Goal: Transaction & Acquisition: Purchase product/service

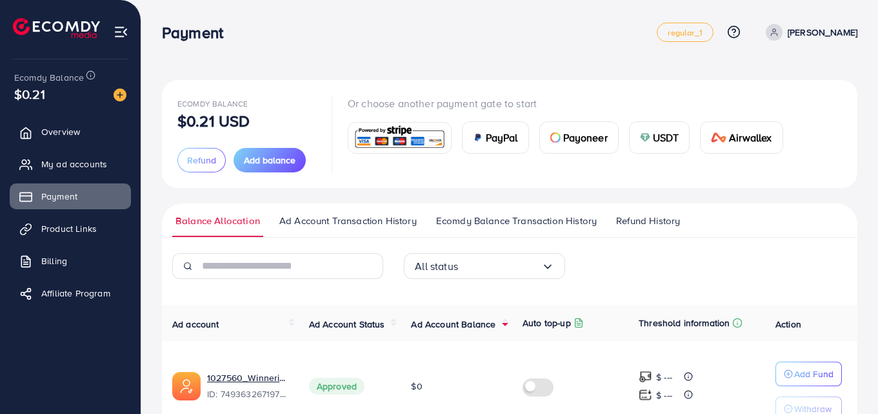
scroll to position [72, 0]
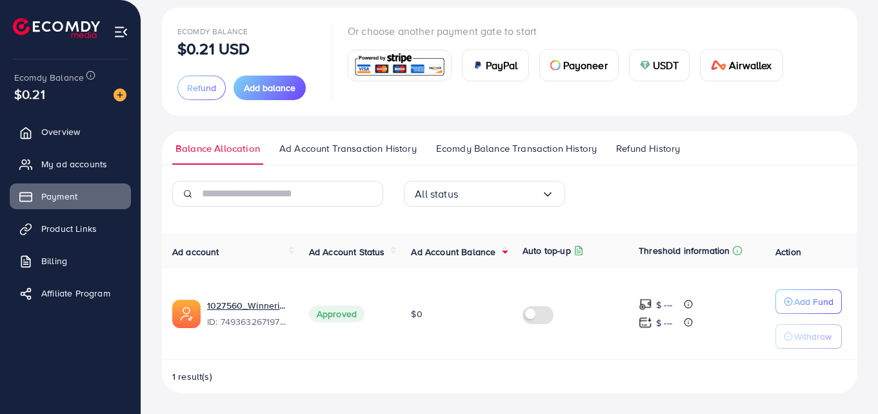
click at [452, 256] on span "Ad Account Balance" at bounding box center [453, 251] width 85 height 13
click at [263, 85] on span "Add balance" at bounding box center [270, 87] width 52 height 13
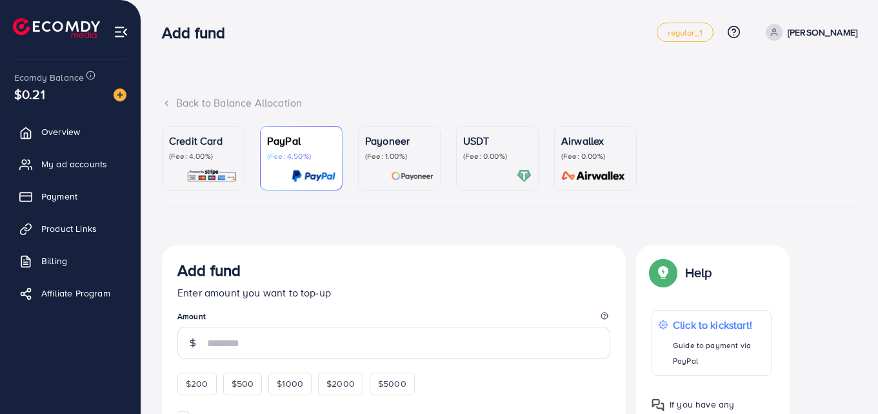
click at [525, 161] on p "(Fee: 0.00%)" at bounding box center [497, 156] width 68 height 10
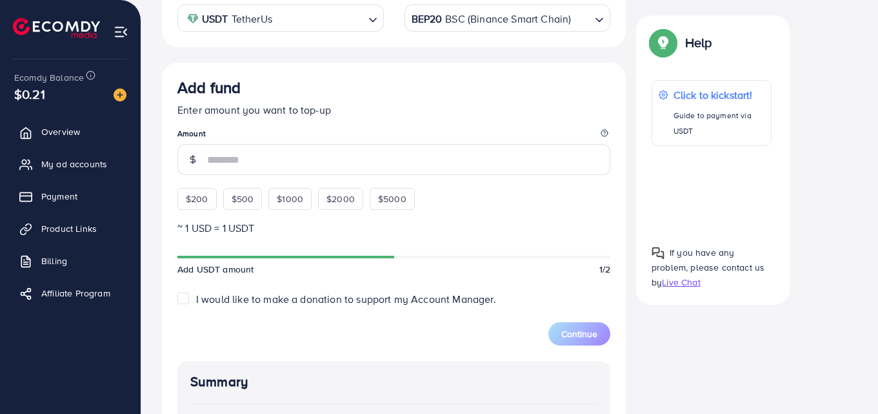
scroll to position [277, 0]
click at [196, 201] on span "$200" at bounding box center [197, 198] width 23 height 13
type input "***"
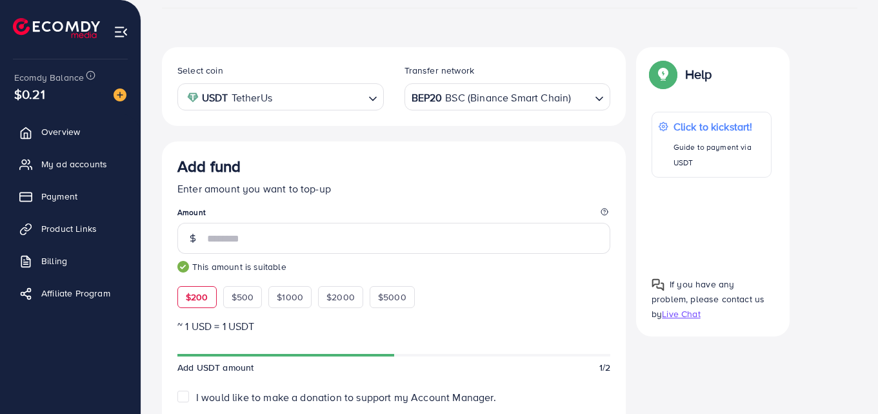
scroll to position [197, 0]
click at [456, 106] on div "BEP20 BSC (Binance Smart Chain)" at bounding box center [500, 97] width 183 height 23
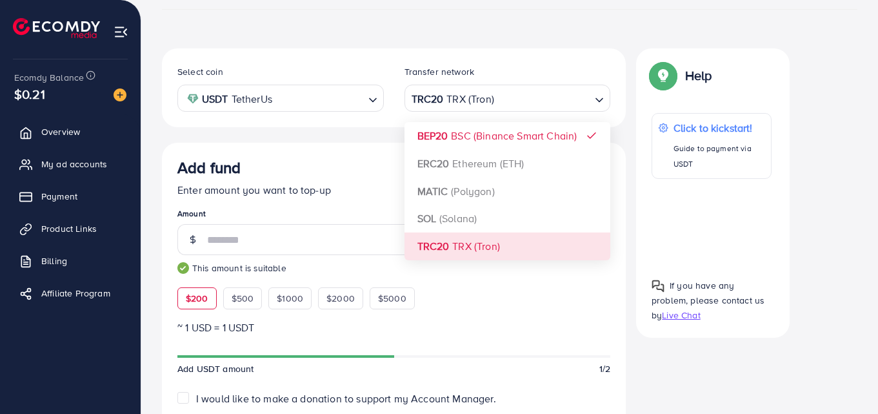
click at [443, 241] on div "Select coin USDT TetherUs Loading... Transfer network TRC20 TRX (Tron) Loading.…" at bounding box center [394, 403] width 464 height 711
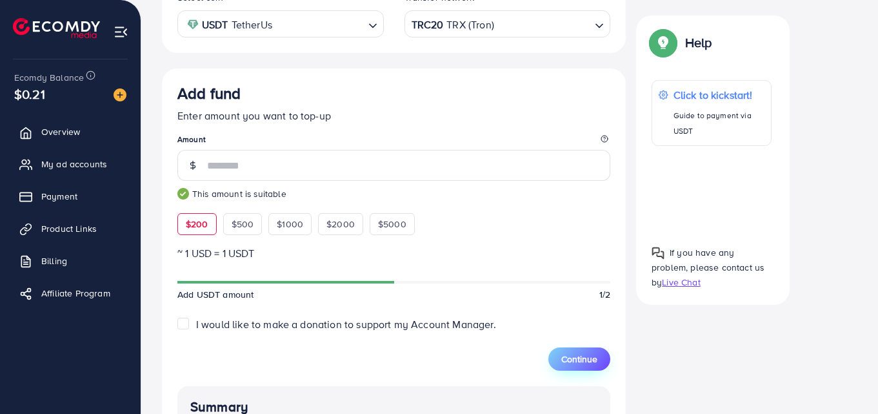
scroll to position [279, 0]
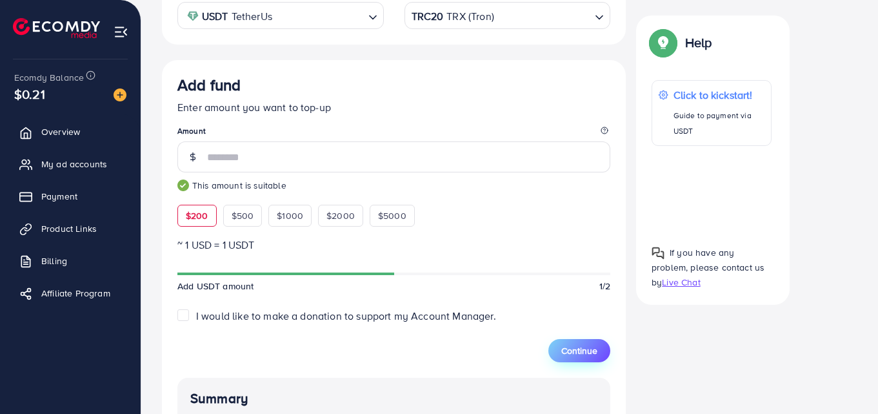
click at [595, 350] on span "Continue" at bounding box center [579, 350] width 36 height 13
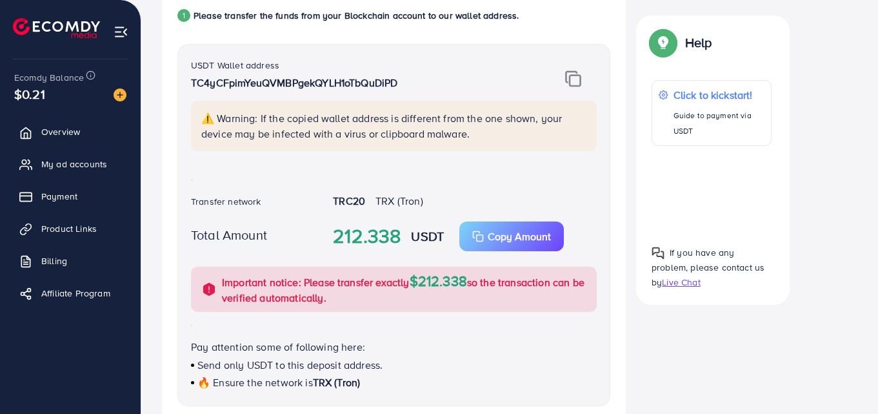
click at [574, 70] on div "USDT Wallet address TC4yCFpimYeuQVMBPgekQYLH1oTbQuDiPD ⚠️ Warning: If the copie…" at bounding box center [394, 111] width 426 height 109
click at [574, 77] on img at bounding box center [573, 78] width 16 height 17
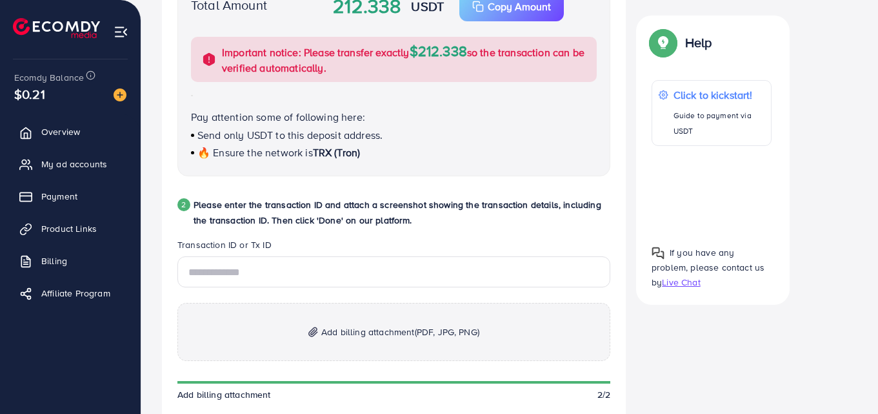
scroll to position [512, 0]
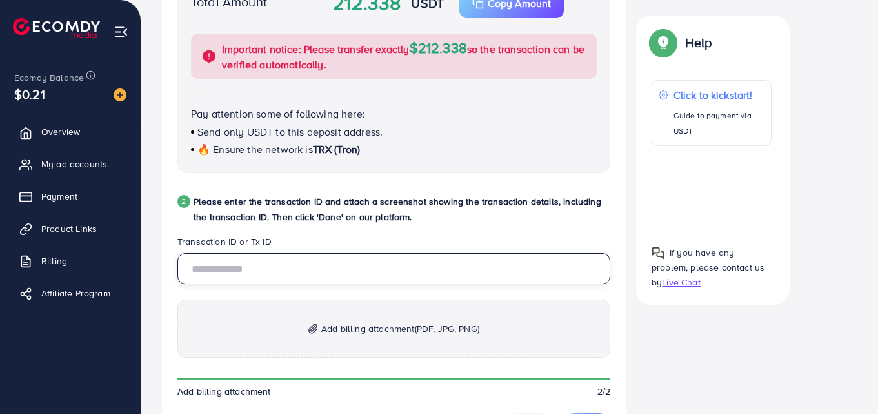
click at [309, 261] on input "text" at bounding box center [393, 268] width 433 height 31
paste input "**********"
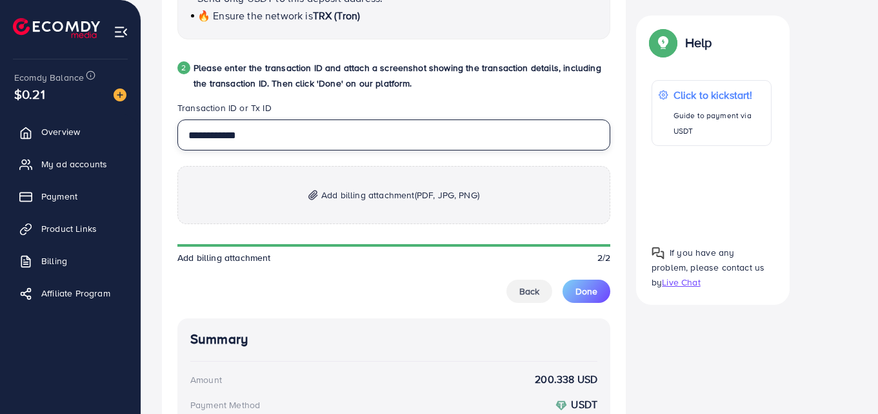
scroll to position [647, 0]
type input "**********"
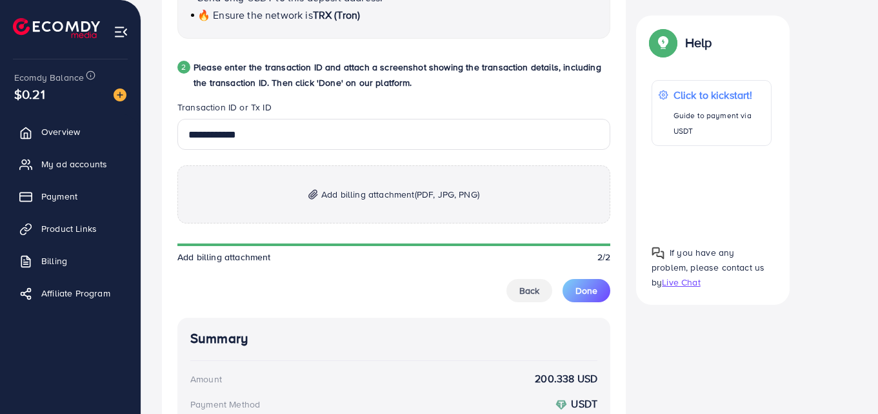
click at [379, 219] on p "Add billing attachment (PDF, JPG, PNG)" at bounding box center [393, 194] width 433 height 58
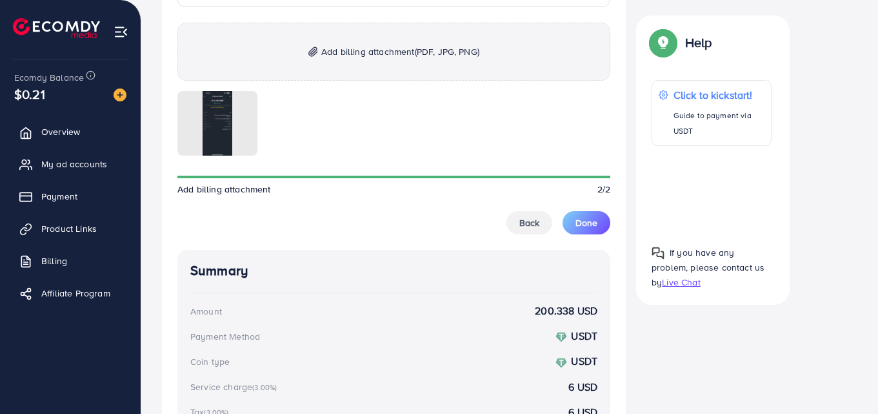
scroll to position [782, 0]
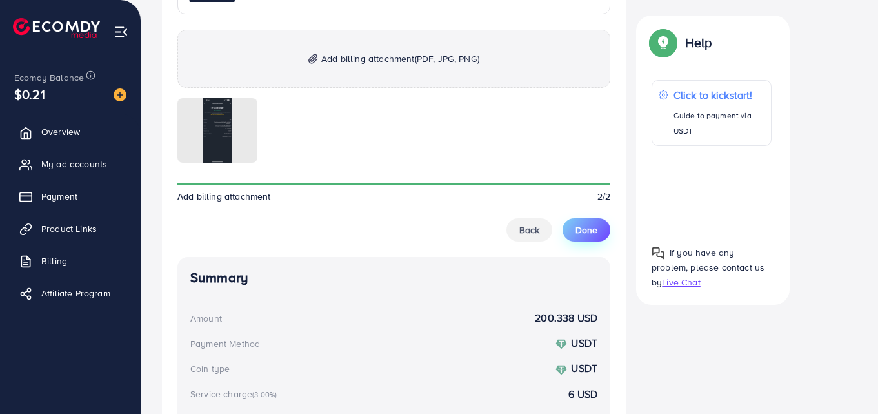
click at [596, 234] on span "Done" at bounding box center [587, 229] width 22 height 13
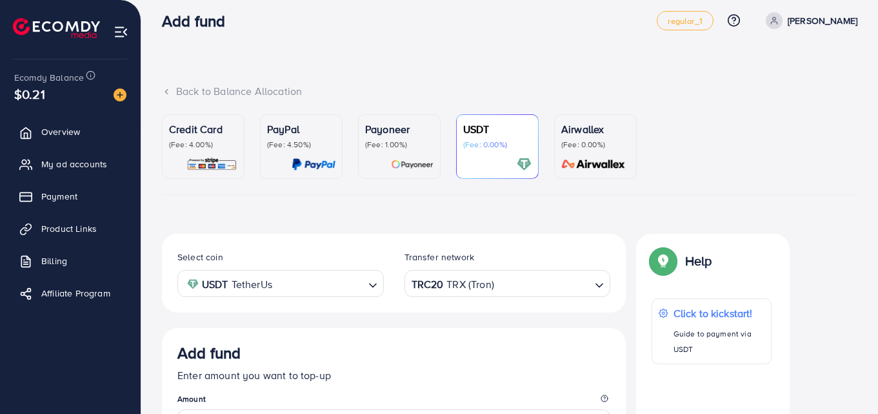
scroll to position [0, 0]
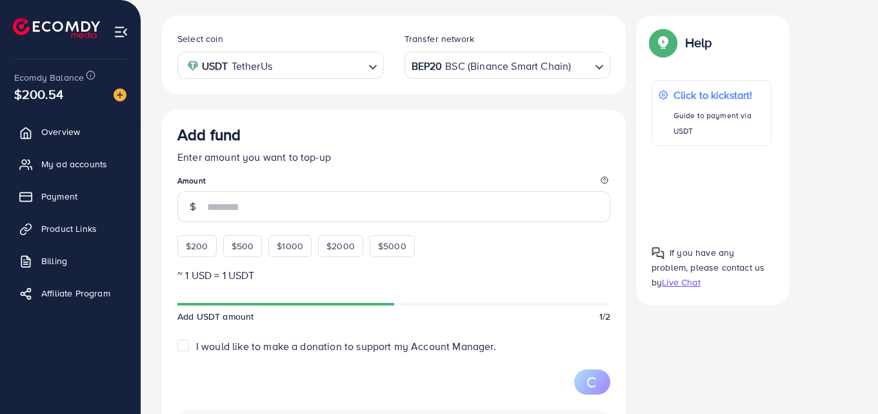
scroll to position [230, 0]
click at [25, 130] on icon at bounding box center [30, 132] width 10 height 11
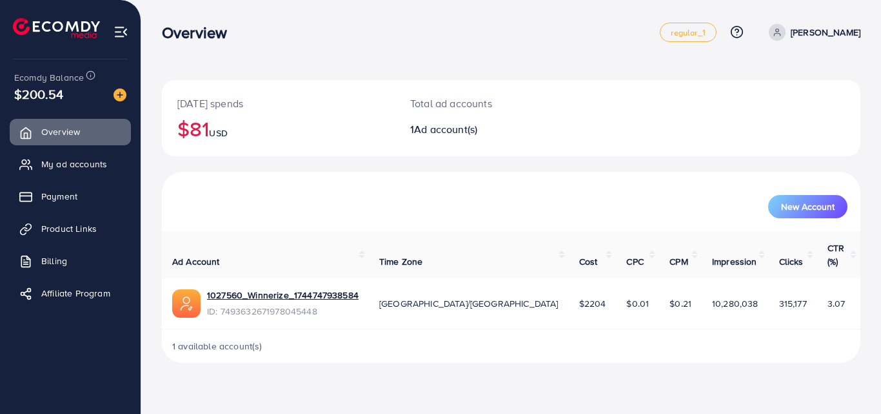
click at [79, 182] on ul "Overview My ad accounts Payment Product Links Billing Affiliate Program" at bounding box center [70, 217] width 141 height 206
click at [83, 166] on span "My ad accounts" at bounding box center [78, 163] width 66 height 13
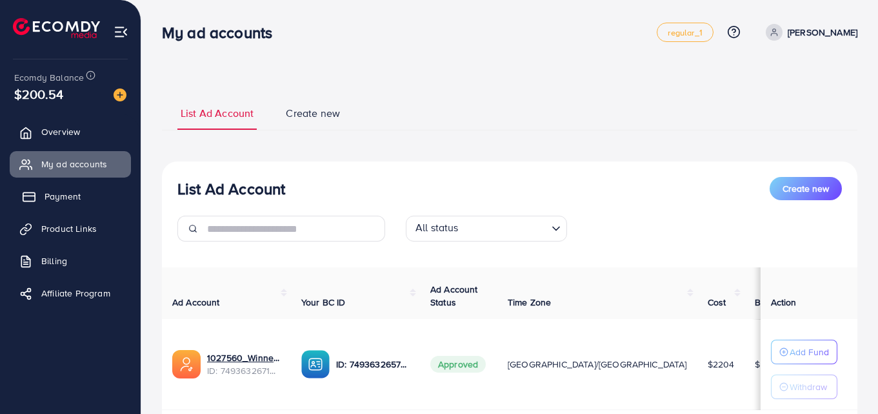
click at [65, 194] on span "Payment" at bounding box center [63, 196] width 36 height 13
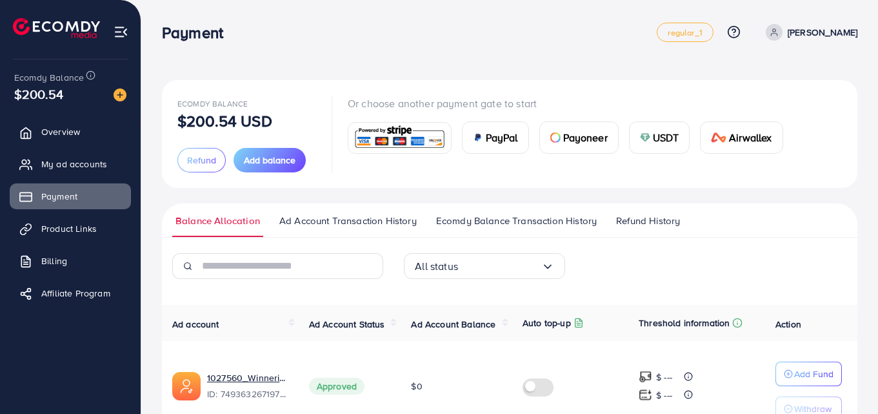
scroll to position [72, 0]
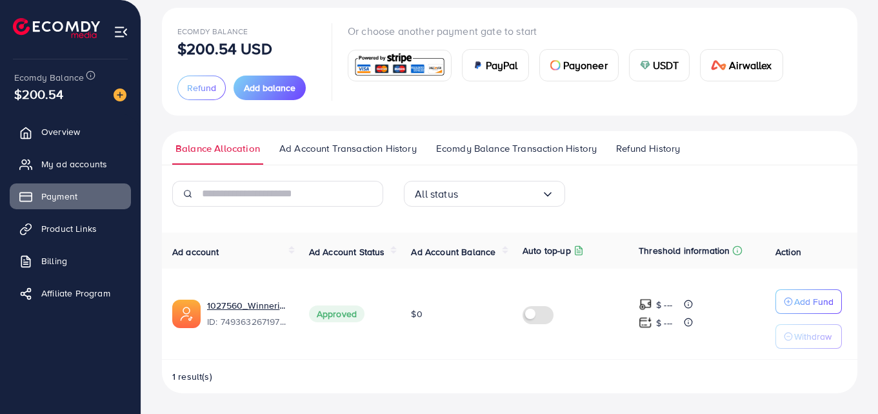
click at [468, 246] on span "Ad Account Balance" at bounding box center [453, 251] width 85 height 13
click at [465, 256] on span "Ad Account Balance" at bounding box center [453, 251] width 85 height 13
click at [813, 308] on p "Add Fund" at bounding box center [813, 301] width 39 height 15
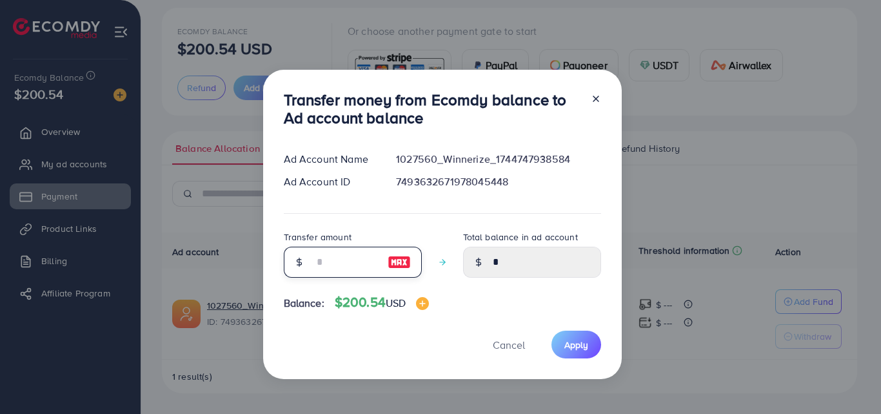
click at [336, 258] on input "number" at bounding box center [346, 261] width 65 height 31
type input "*"
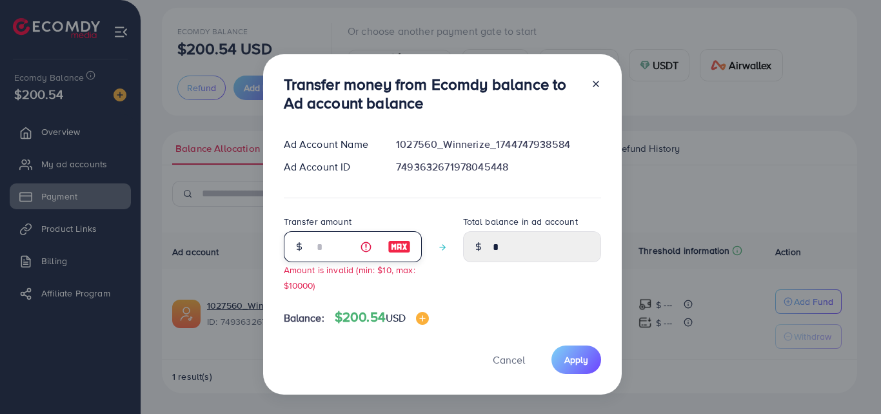
type input "****"
type input "**"
type input "*****"
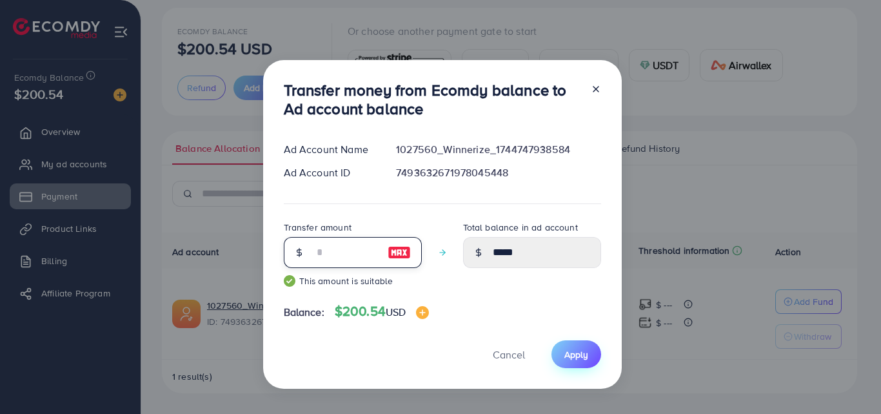
type input "**"
click at [570, 356] on span "Apply" at bounding box center [577, 354] width 24 height 13
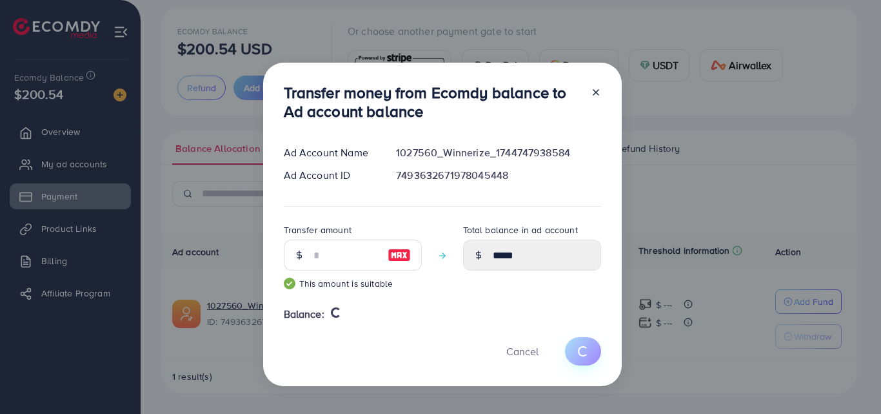
type input "*"
